Goal: Information Seeking & Learning: Check status

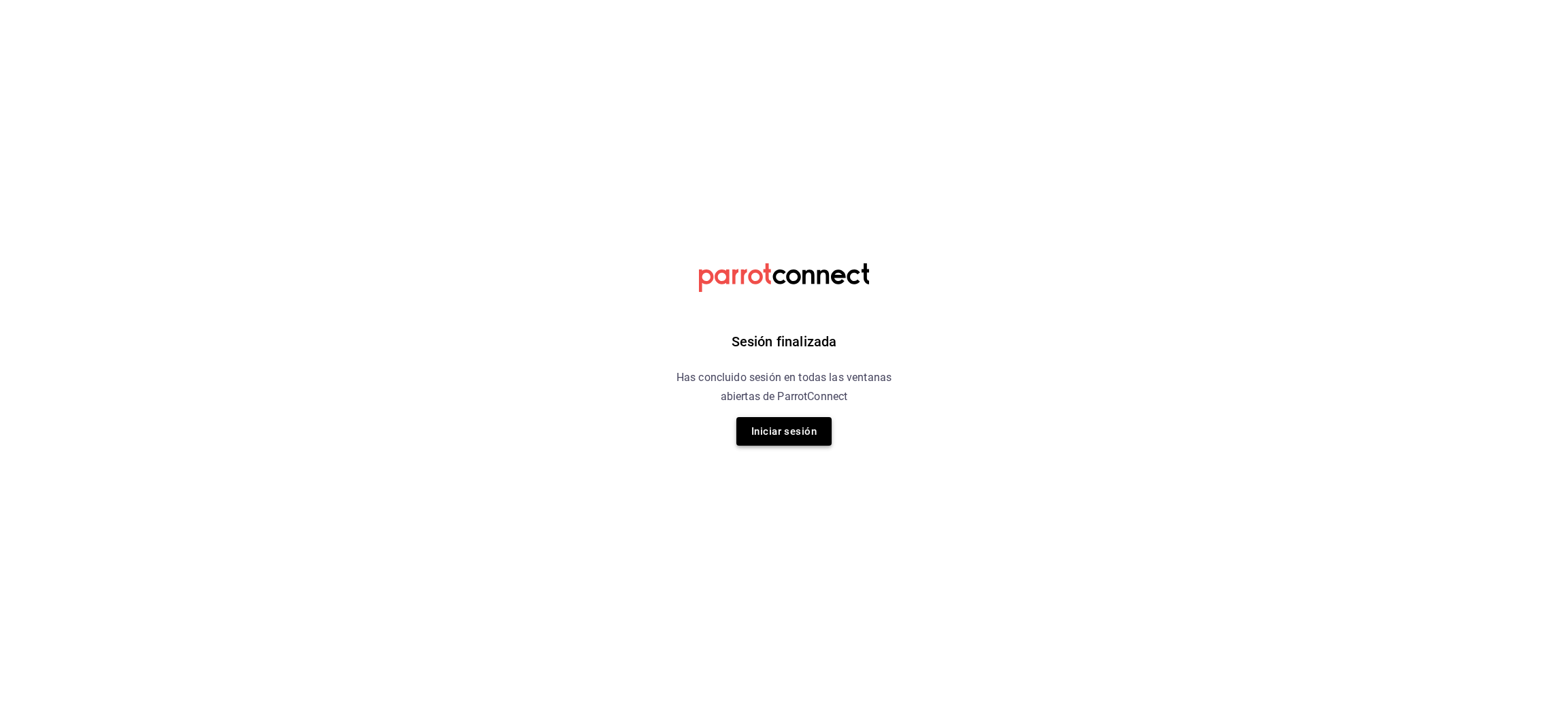
click at [787, 419] on button "Iniciar sesión" at bounding box center [784, 431] width 95 height 28
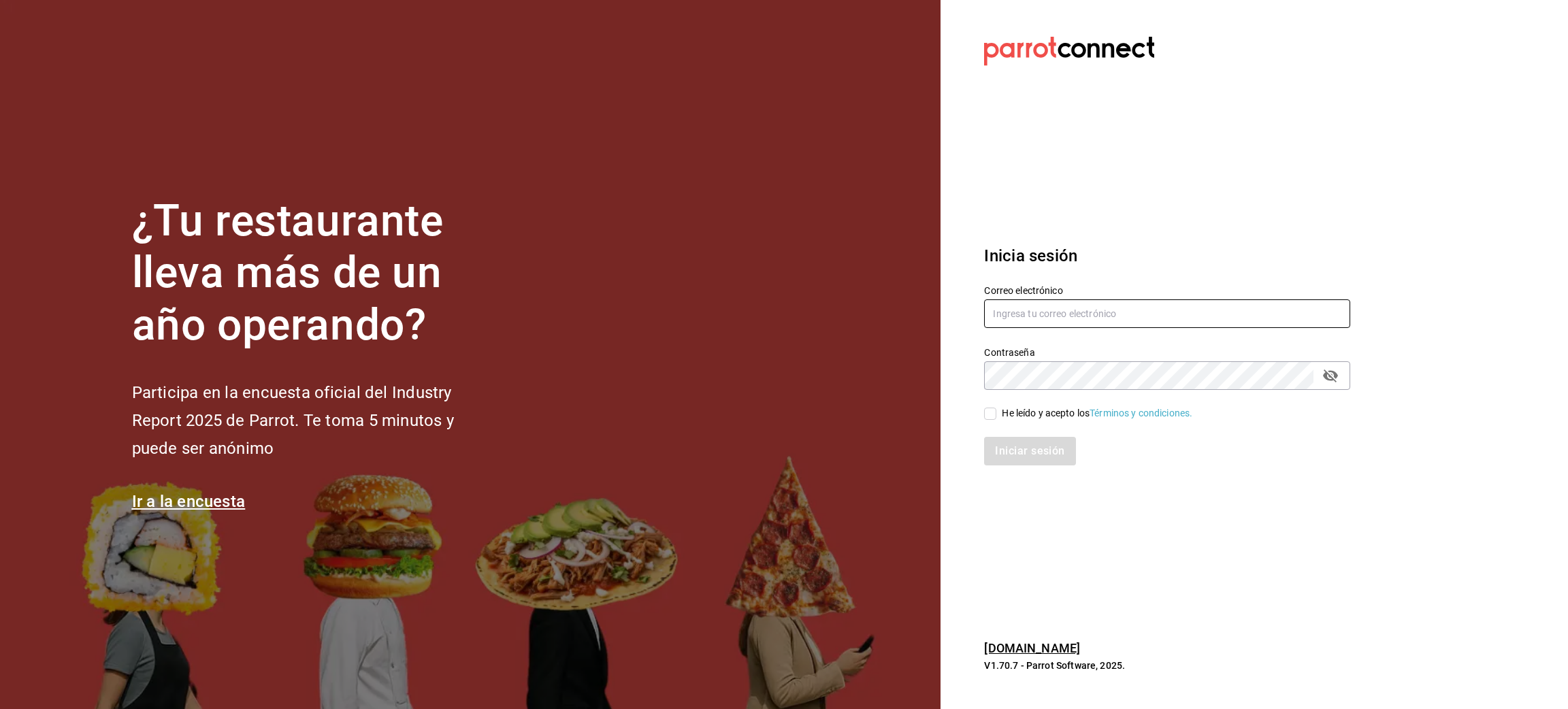
type input "juanamaria.gutierrez@karzo.mx"
click at [994, 415] on input "He leído y acepto los Términos y condiciones." at bounding box center [990, 413] width 12 height 12
checkbox input "true"
click at [1010, 441] on button "Iniciar sesión" at bounding box center [1029, 451] width 92 height 28
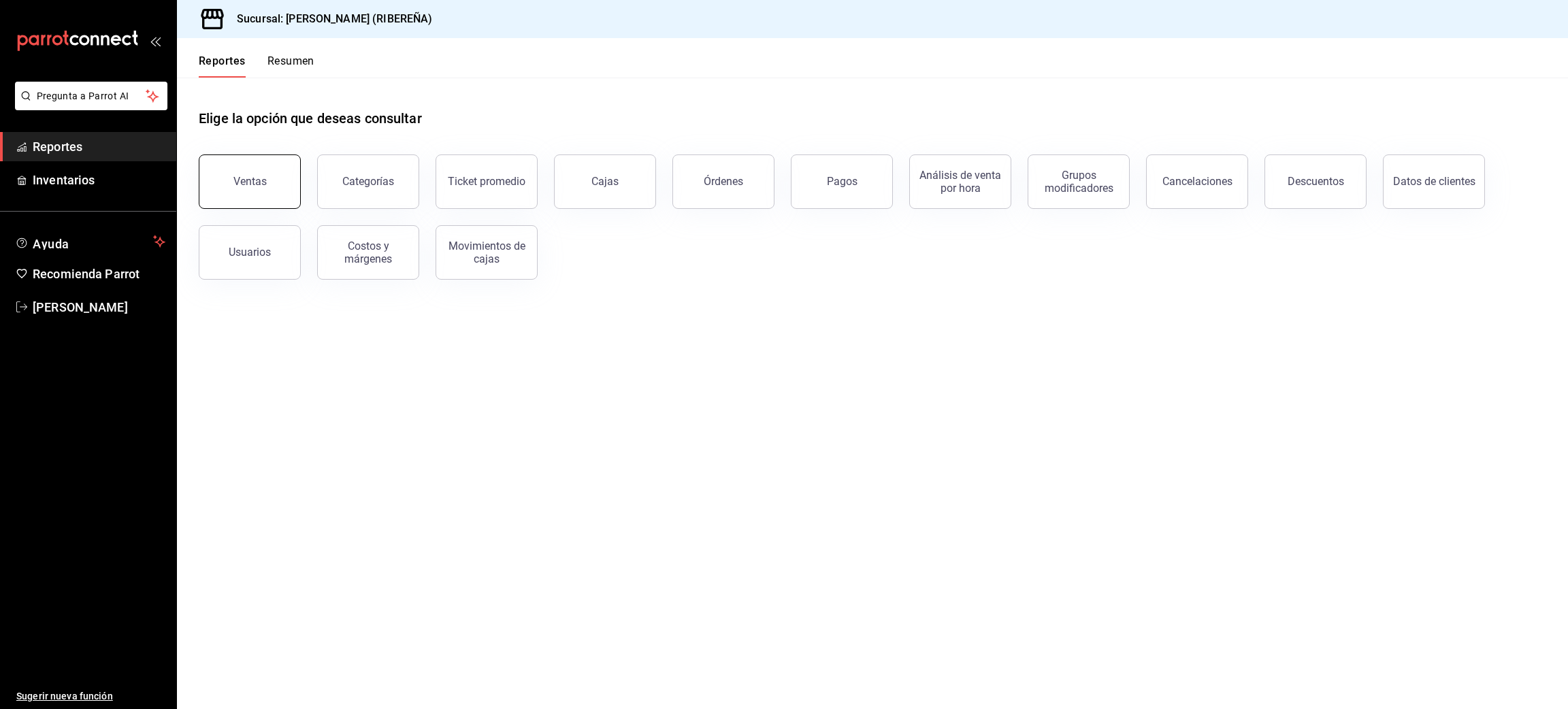
click at [228, 198] on button "Ventas" at bounding box center [250, 182] width 102 height 55
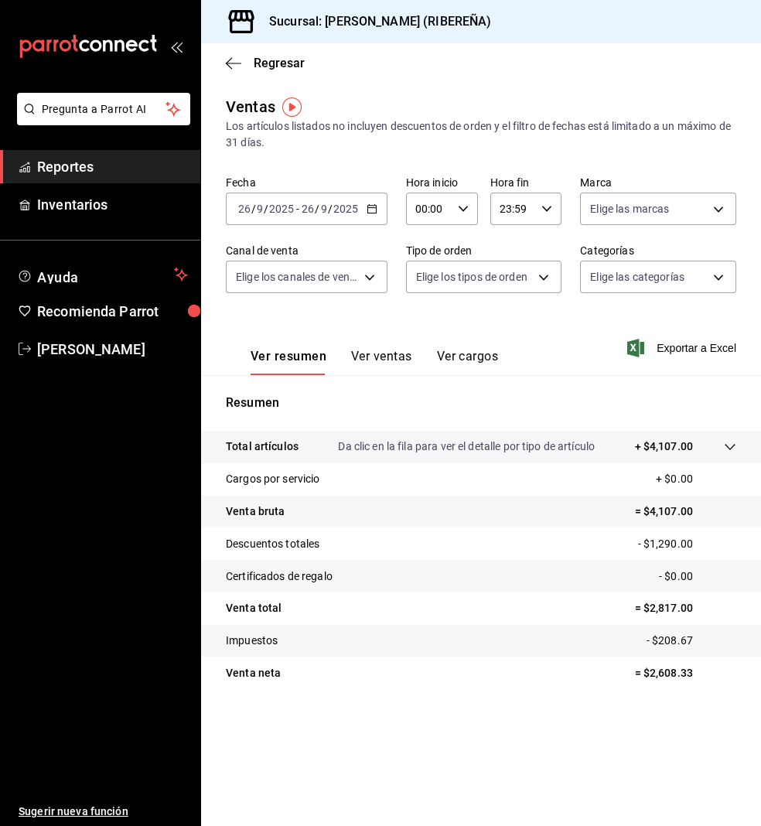
click at [290, 356] on button "Ver resumen" at bounding box center [289, 362] width 76 height 26
click at [382, 364] on button "Ver ventas" at bounding box center [381, 362] width 61 height 26
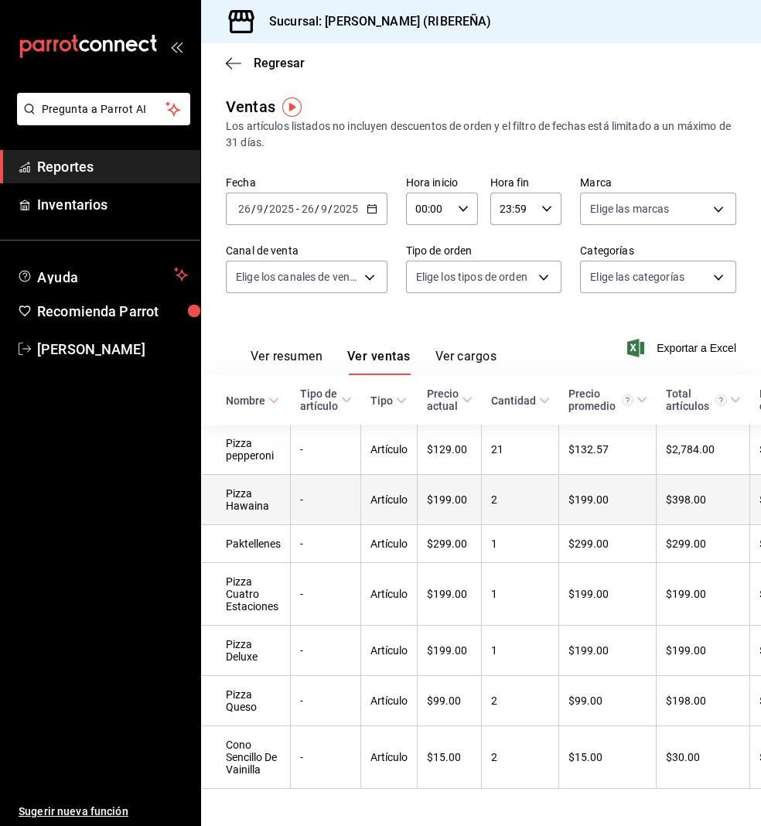
scroll to position [47, 0]
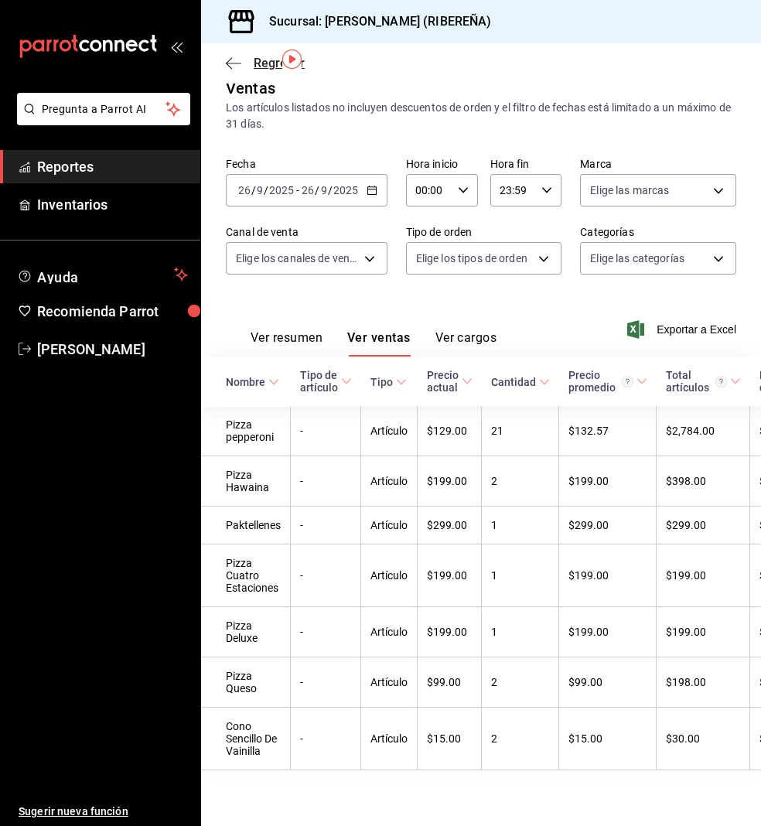
click at [236, 58] on icon "button" at bounding box center [233, 63] width 15 height 14
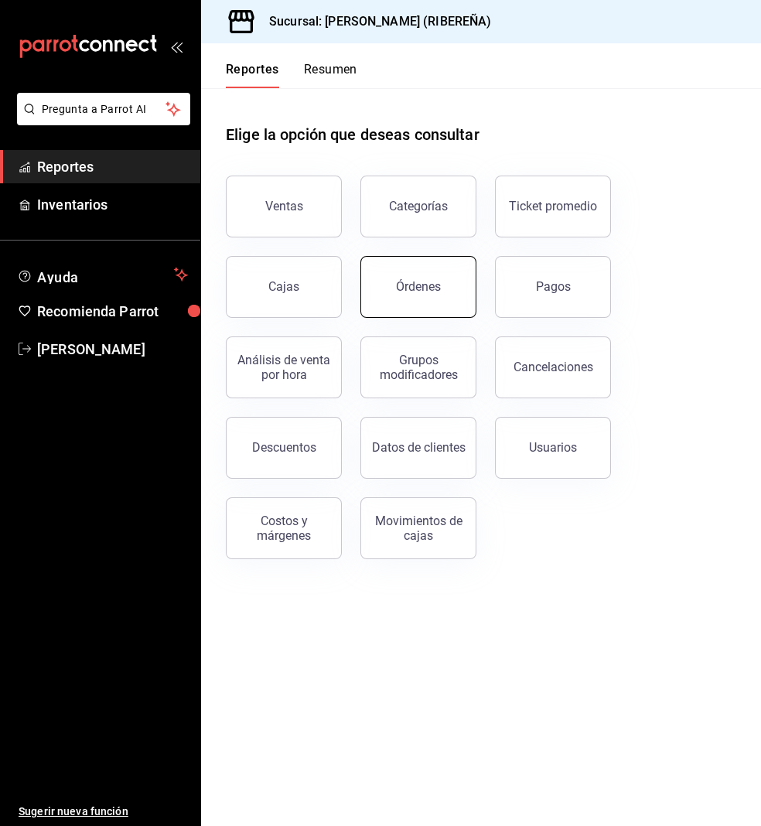
click at [433, 295] on button "Órdenes" at bounding box center [418, 287] width 116 height 62
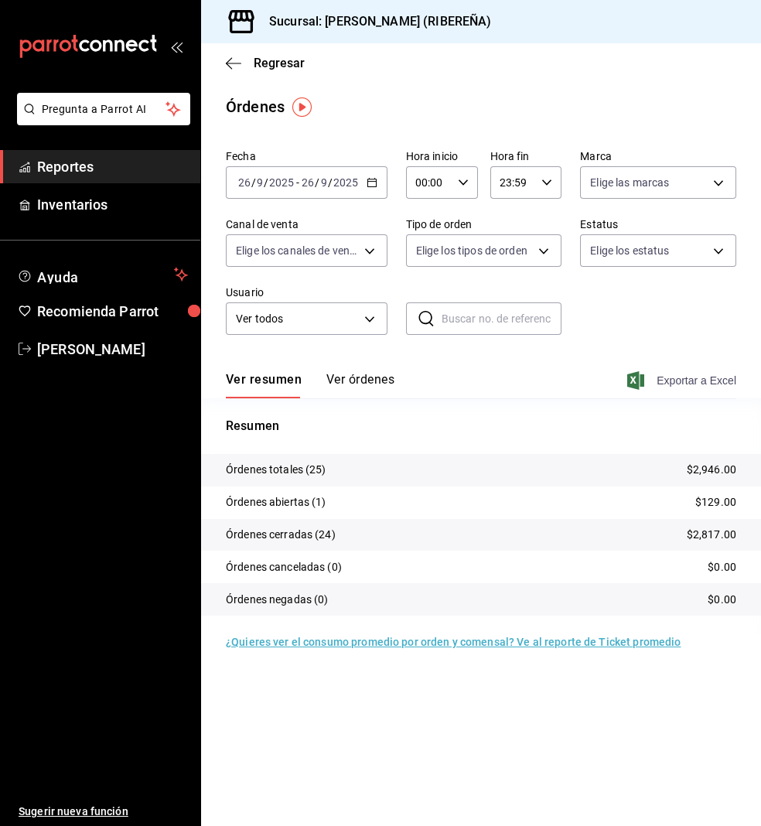
click at [672, 383] on span "Exportar a Excel" at bounding box center [683, 380] width 106 height 19
click at [619, 754] on main "Regresar Órdenes Fecha [DATE] [DATE] - [DATE] [DATE] Hora inicio 00:00 Hora ini…" at bounding box center [481, 434] width 560 height 783
click at [235, 59] on icon "button" at bounding box center [233, 63] width 15 height 14
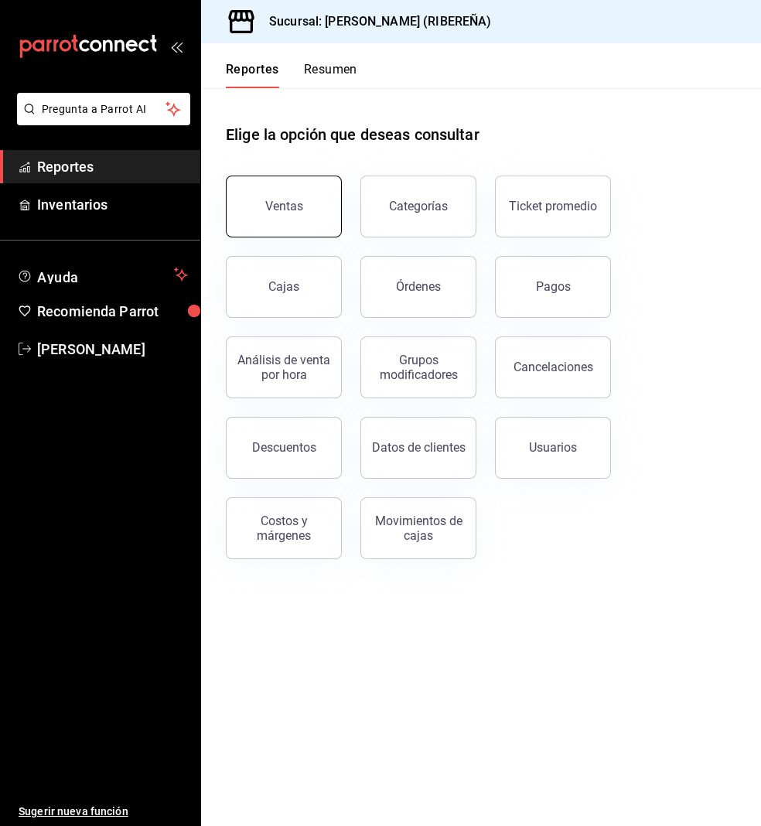
click at [292, 224] on button "Ventas" at bounding box center [284, 207] width 116 height 62
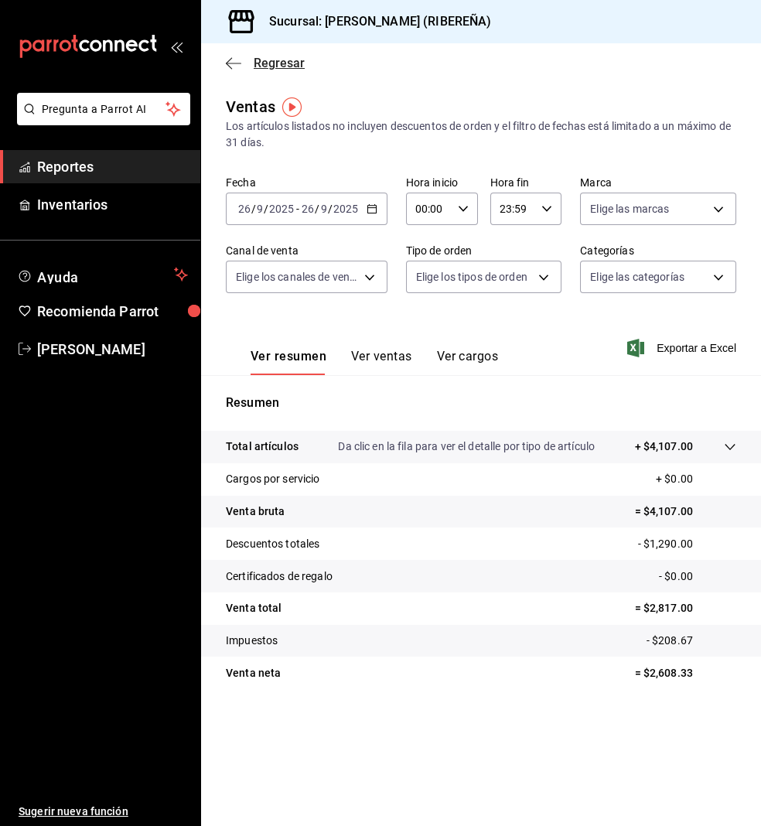
click at [230, 63] on icon "button" at bounding box center [233, 63] width 15 height 1
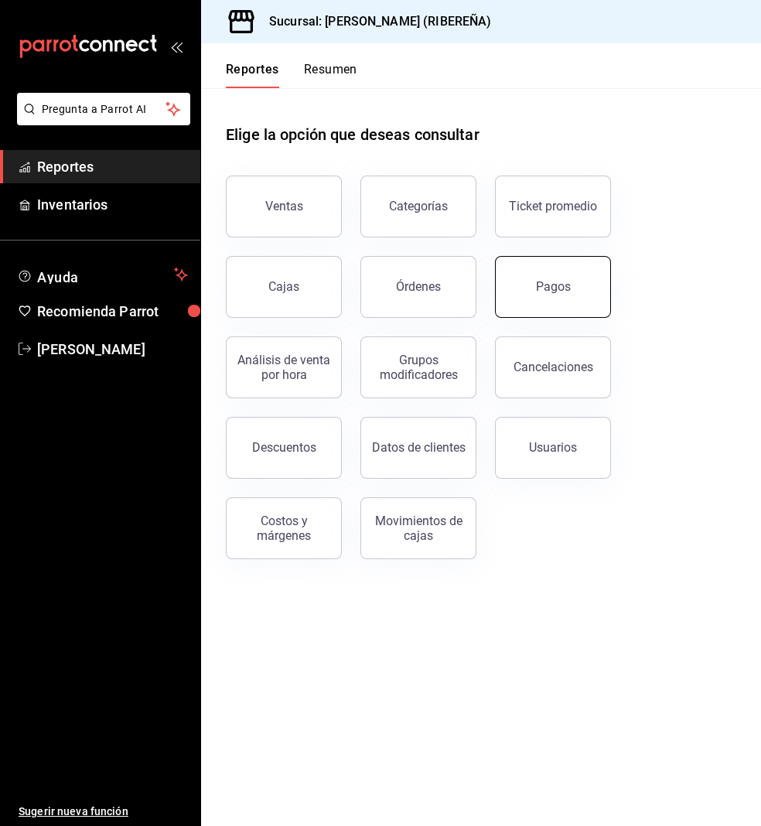
click at [564, 295] on button "Pagos" at bounding box center [553, 287] width 116 height 62
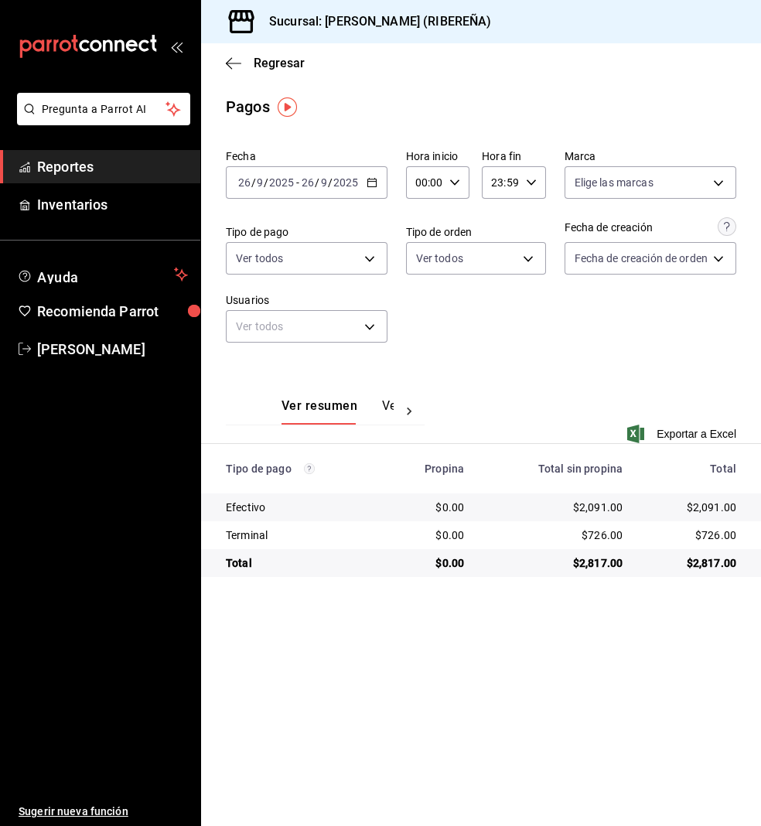
click at [607, 351] on div "Fecha [DATE] [DATE] - [DATE] [DATE] Hora inicio 00:00 Hora inicio Hora fin 23:5…" at bounding box center [481, 252] width 510 height 218
